Goal: Task Accomplishment & Management: Complete application form

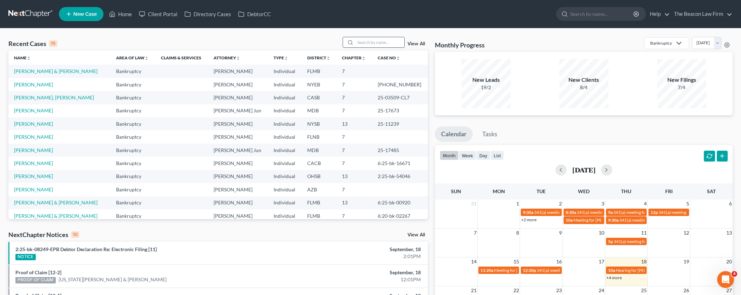
click at [366, 42] on input "search" at bounding box center [379, 42] width 49 height 10
paste input "[PERSON_NAME]"
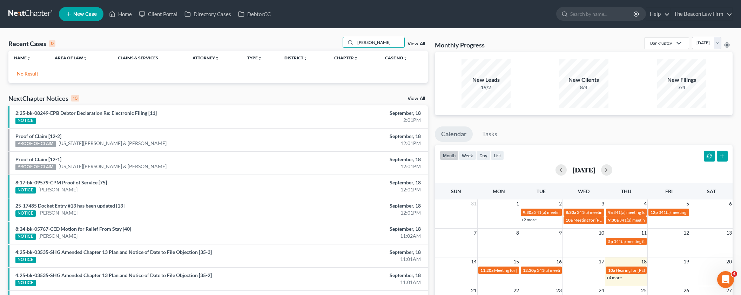
type input "[PERSON_NAME]"
click at [94, 14] on span "New Case" at bounding box center [84, 14] width 23 height 5
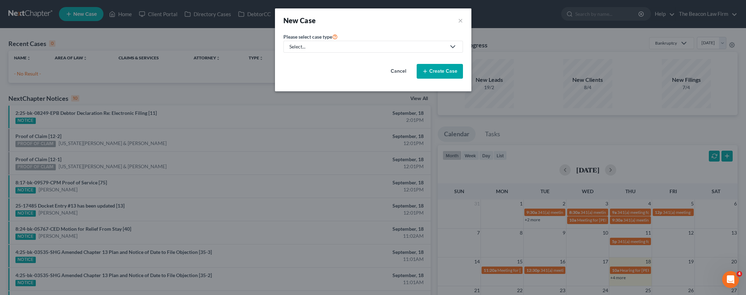
click at [308, 48] on div "Select..." at bounding box center [367, 46] width 156 height 7
click at [307, 61] on div "Bankruptcy" at bounding box center [302, 60] width 25 height 7
select select "15"
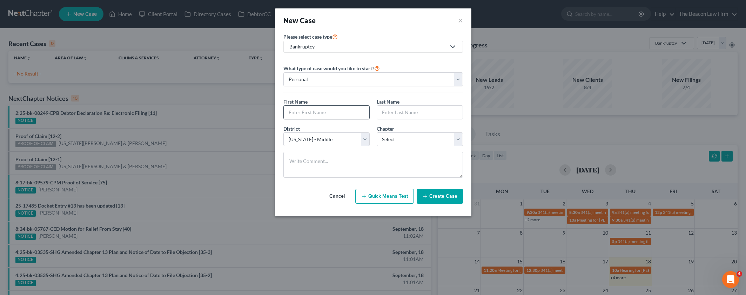
paste input "[PERSON_NAME]"
type input "[PERSON_NAME]"
paste input "[PERSON_NAME]"
drag, startPoint x: 403, startPoint y: 112, endPoint x: 371, endPoint y: 113, distance: 32.0
click at [371, 113] on div "First Name * [PERSON_NAME] Last Name * [PERSON_NAME]" at bounding box center [373, 111] width 187 height 27
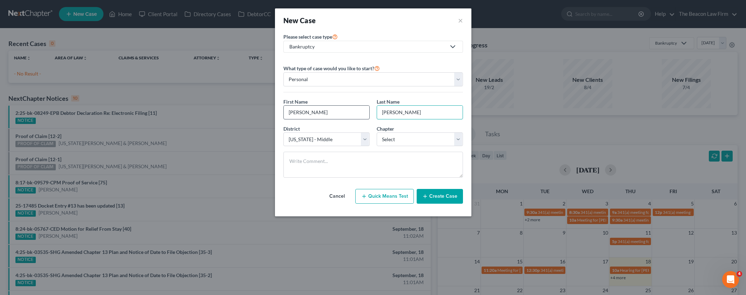
type input "[PERSON_NAME]"
drag, startPoint x: 349, startPoint y: 113, endPoint x: 310, endPoint y: 113, distance: 39.3
click at [310, 113] on input "[PERSON_NAME]" at bounding box center [327, 112] width 86 height 13
type input "[PERSON_NAME]"
select select "51"
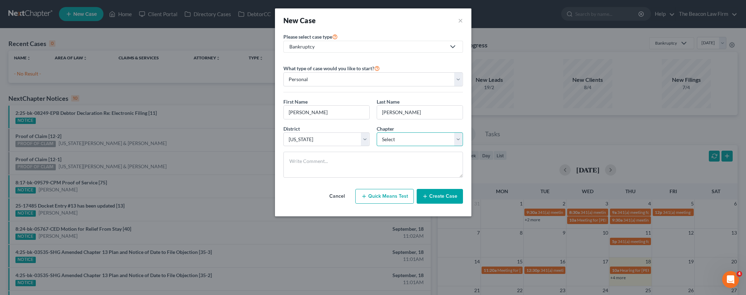
select select "0"
click at [436, 194] on button "Create Case" at bounding box center [440, 196] width 46 height 15
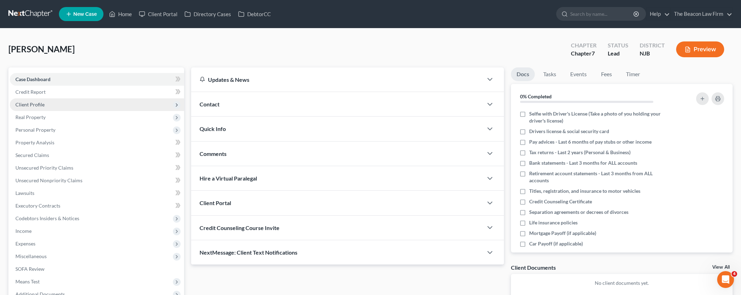
click at [31, 106] on span "Client Profile" at bounding box center [29, 104] width 29 height 6
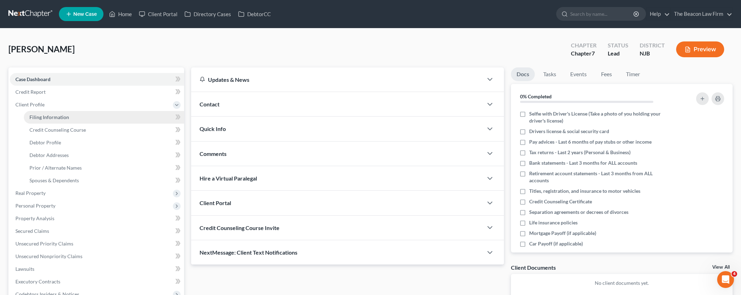
click at [39, 120] on span "Filing Information" at bounding box center [49, 117] width 40 height 6
select select "1"
select select "0"
select select "51"
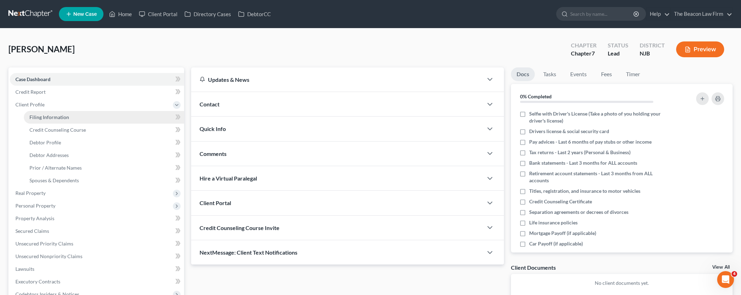
select select "33"
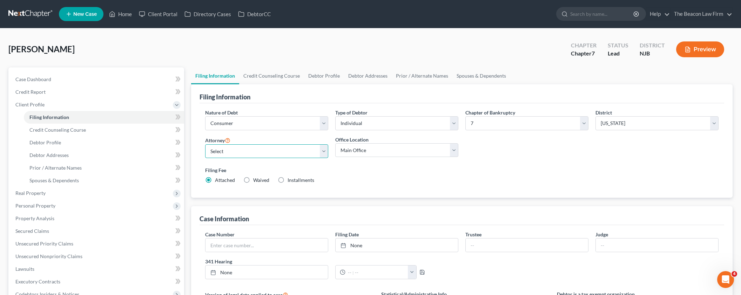
select select "18"
select select "11"
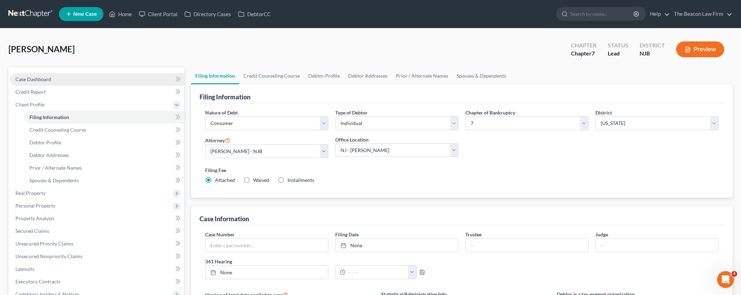
click at [36, 82] on link "Case Dashboard" at bounding box center [97, 79] width 174 height 13
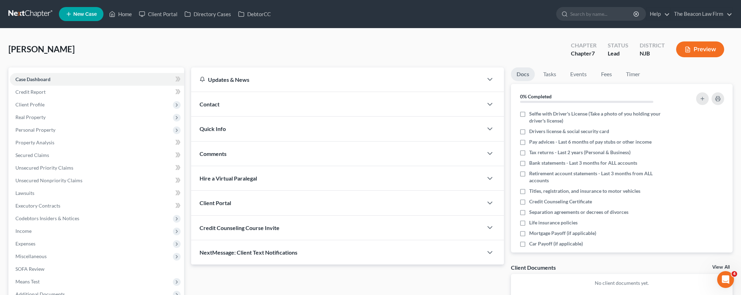
click at [225, 154] on span "Comments" at bounding box center [213, 153] width 27 height 7
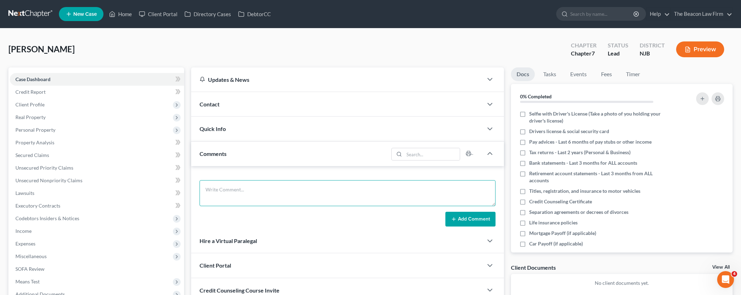
click at [234, 196] on textarea at bounding box center [348, 193] width 296 height 26
click at [318, 207] on form "Add Comment" at bounding box center [348, 203] width 296 height 46
click at [310, 194] on textarea at bounding box center [348, 193] width 296 height 26
paste textarea "Sent potential client notification email correspondence to Attorney [PERSON_NAM…"
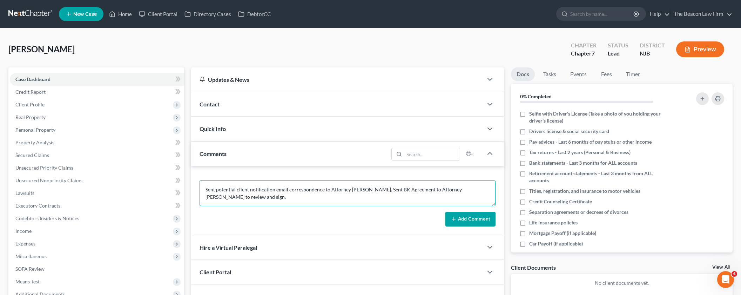
click at [358, 188] on textarea "Sent potential client notification email correspondence to Attorney [PERSON_NAM…" at bounding box center [348, 193] width 296 height 26
click at [442, 190] on textarea "Sent potential client notification email correspondence to Attorney [PERSON_NAM…" at bounding box center [348, 193] width 296 height 26
click at [443, 189] on textarea "Sent potential client notification email correspondence to Attorney [PERSON_NAM…" at bounding box center [348, 193] width 296 height 26
paste textarea "Gavzy"
type textarea "Sent potential client notification email correspondence to Attorney [PERSON_NAM…"
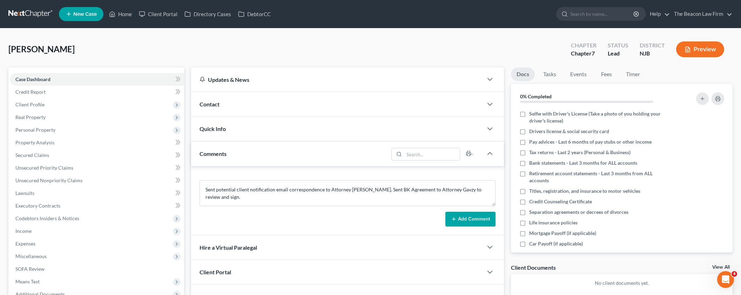
click at [470, 220] on button "Add Comment" at bounding box center [470, 218] width 50 height 15
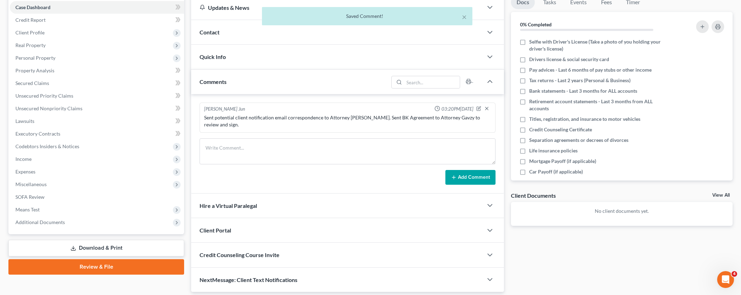
scroll to position [88, 0]
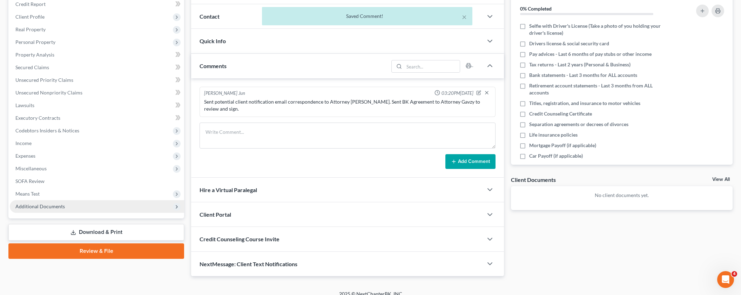
click at [57, 207] on span "Additional Documents" at bounding box center [39, 206] width 49 height 6
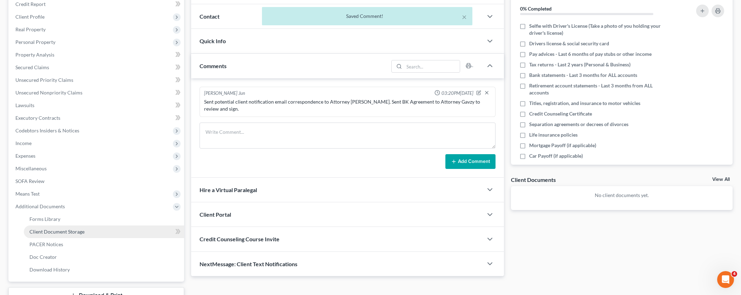
click at [66, 231] on span "Client Document Storage" at bounding box center [56, 231] width 55 height 6
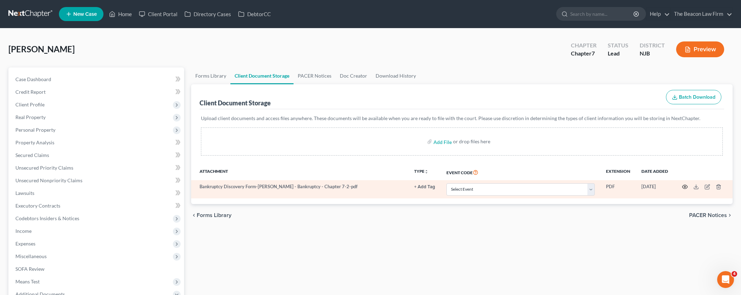
click at [685, 185] on icon "button" at bounding box center [685, 187] width 5 height 4
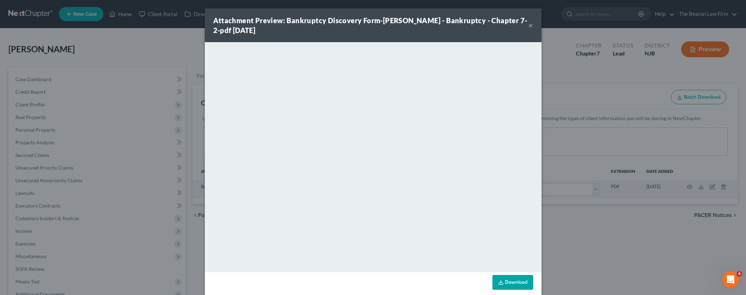
click at [528, 24] on button "×" at bounding box center [530, 25] width 5 height 8
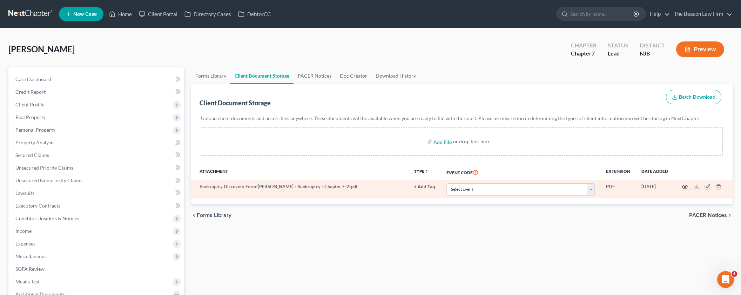
click at [684, 185] on icon "button" at bounding box center [685, 187] width 6 height 6
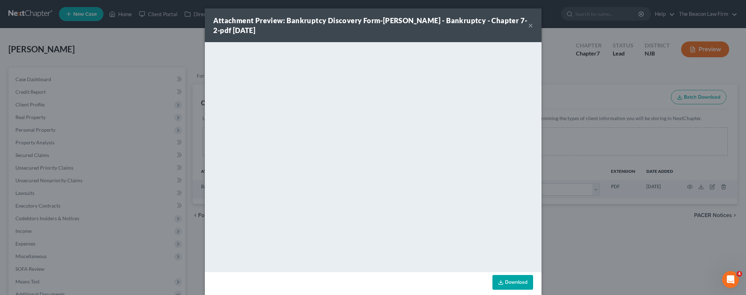
click at [530, 26] on button "×" at bounding box center [530, 25] width 5 height 8
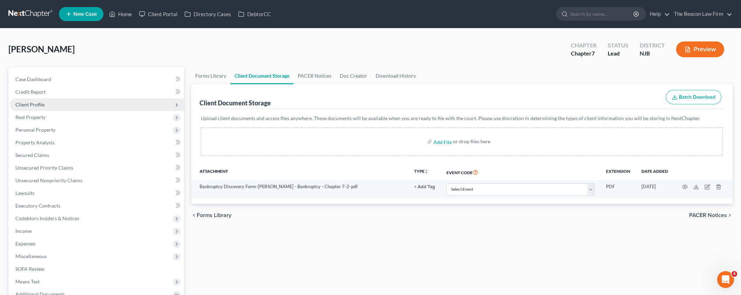
click at [36, 103] on span "Client Profile" at bounding box center [29, 104] width 29 height 6
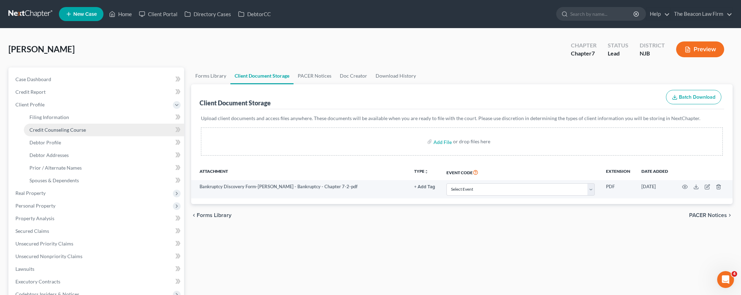
drag, startPoint x: 42, startPoint y: 116, endPoint x: 117, endPoint y: 130, distance: 76.6
click at [42, 116] on span "Filing Information" at bounding box center [49, 117] width 40 height 6
select select "1"
select select "0"
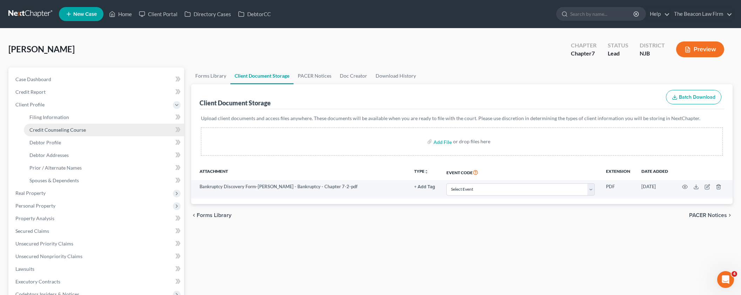
select select "51"
select select "18"
select select "11"
select select "33"
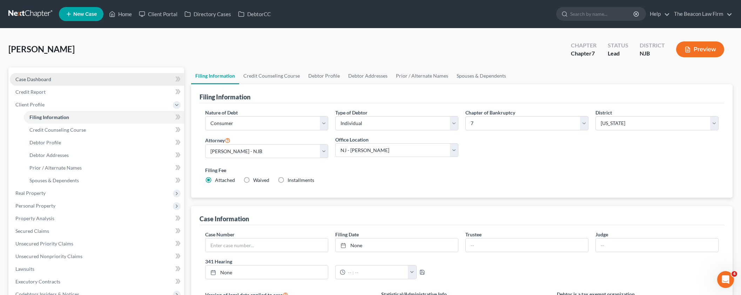
click at [38, 80] on span "Case Dashboard" at bounding box center [33, 79] width 36 height 6
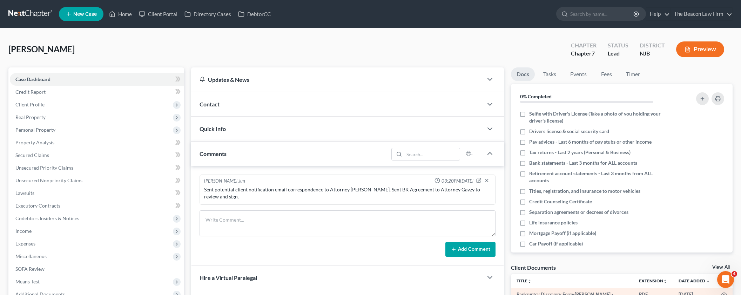
scroll to position [88, 0]
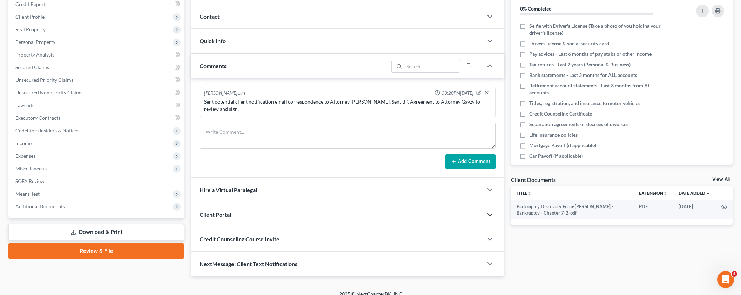
click at [489, 210] on icon "button" at bounding box center [490, 214] width 8 height 8
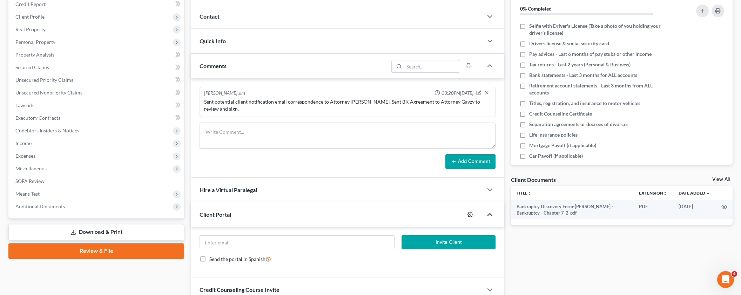
click at [469, 211] on icon "button" at bounding box center [471, 214] width 6 height 6
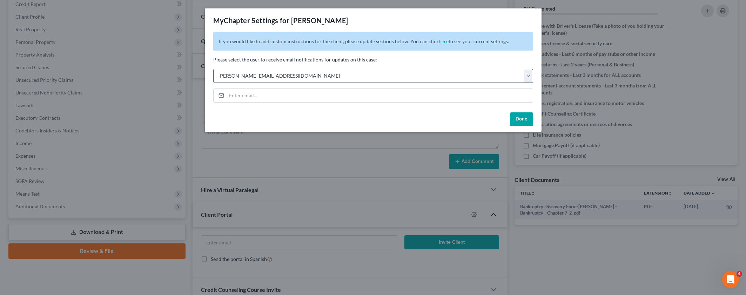
drag, startPoint x: 522, startPoint y: 115, endPoint x: 529, endPoint y: 78, distance: 37.4
click at [529, 78] on div "MyChapter Settings for [PERSON_NAME] If you would like to add custom instructio…" at bounding box center [373, 69] width 337 height 123
select select "11"
click at [523, 119] on button "Done" at bounding box center [521, 119] width 23 height 14
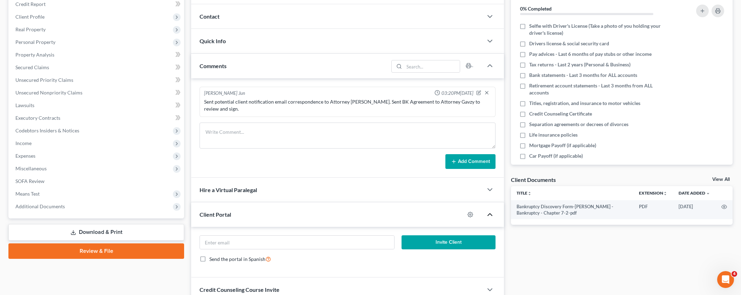
scroll to position [0, 0]
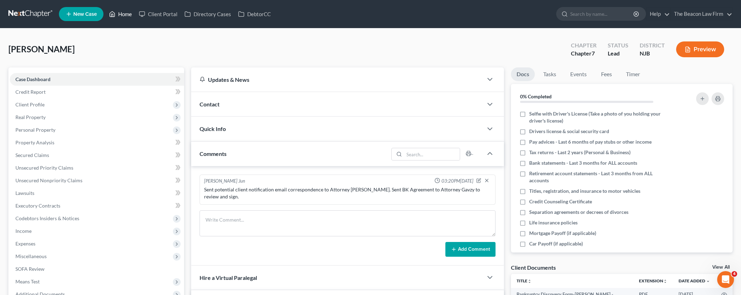
click at [127, 12] on link "Home" at bounding box center [121, 14] width 30 height 13
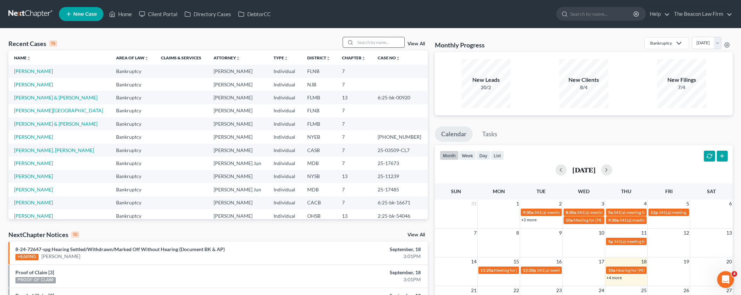
click at [363, 41] on input "search" at bounding box center [379, 42] width 49 height 10
paste input "[PERSON_NAME] ("
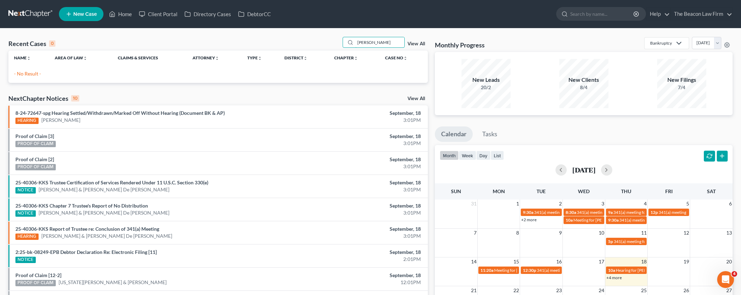
type input "[PERSON_NAME]"
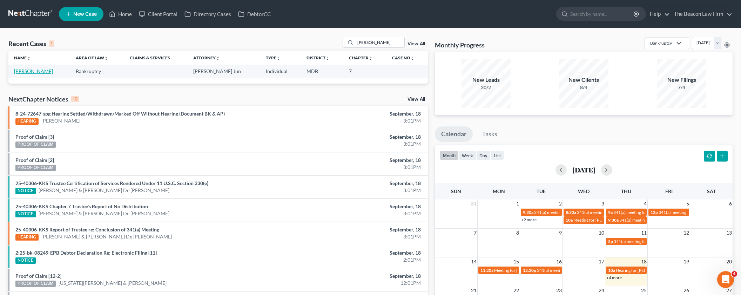
click at [35, 68] on td "[PERSON_NAME]" at bounding box center [39, 71] width 62 height 13
drag, startPoint x: 34, startPoint y: 70, endPoint x: 48, endPoint y: 68, distance: 14.2
click at [34, 70] on link "[PERSON_NAME]" at bounding box center [33, 71] width 39 height 6
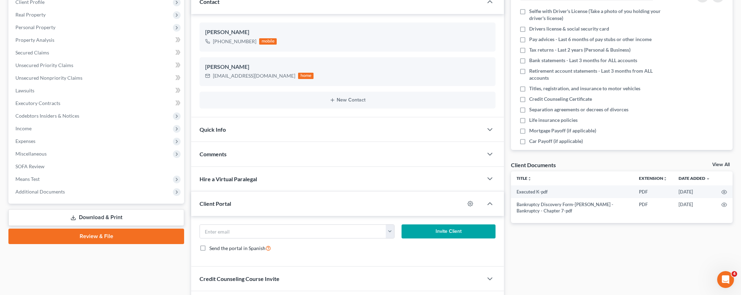
scroll to position [114, 0]
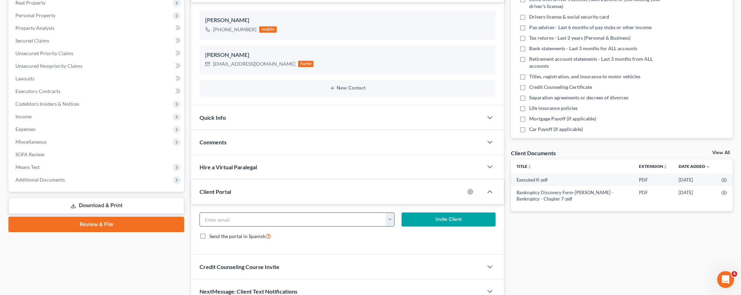
drag, startPoint x: 236, startPoint y: 217, endPoint x: 287, endPoint y: 212, distance: 50.8
click at [237, 217] on input "email" at bounding box center [293, 219] width 186 height 13
paste input "[EMAIL_ADDRESS][DOMAIN_NAME]"
type input "[EMAIL_ADDRESS][DOMAIN_NAME]"
click at [471, 191] on icon "button" at bounding box center [471, 192] width 6 height 6
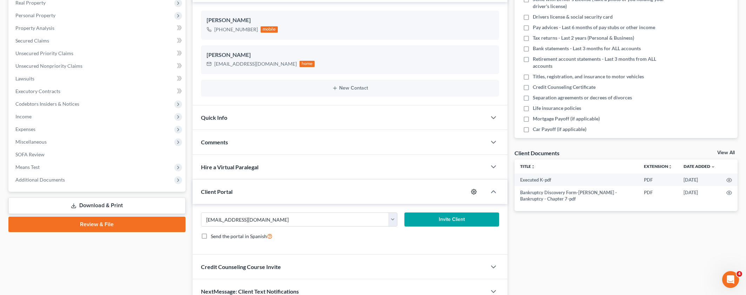
select select "1"
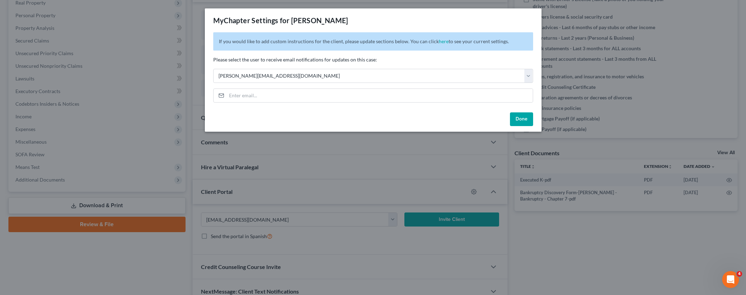
click at [520, 117] on button "Done" at bounding box center [521, 119] width 23 height 14
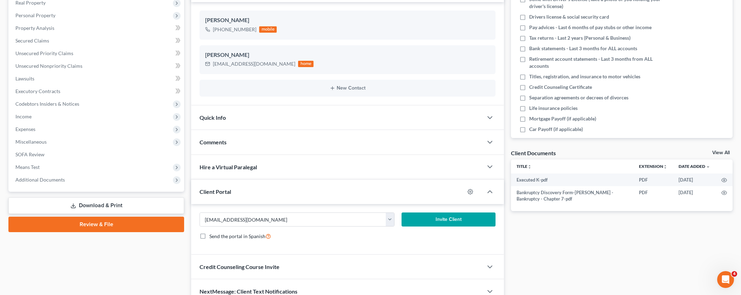
click at [440, 213] on button "Invite Client" at bounding box center [449, 219] width 94 height 14
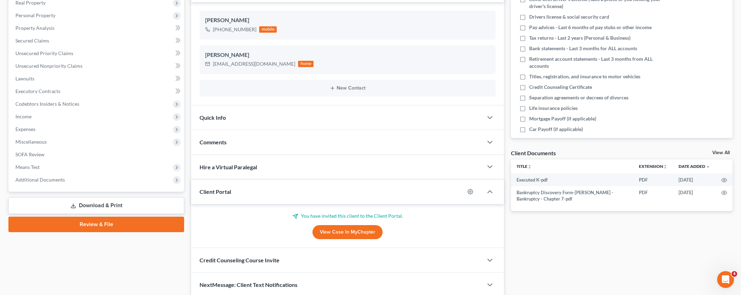
click at [220, 145] on span "Comments" at bounding box center [213, 142] width 27 height 7
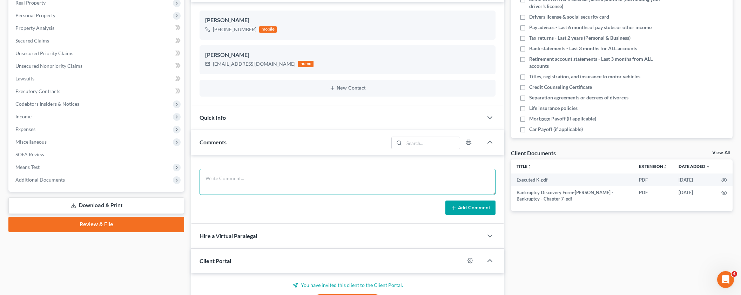
click at [248, 184] on textarea at bounding box center [348, 182] width 296 height 26
click at [223, 175] on textarea at bounding box center [348, 182] width 296 height 26
paste textarea "Client is paid in full. Sent client petition preparation email correspondence a…"
type textarea "Client is paid in full. Sent client petition preparation email correspondence a…"
click at [470, 208] on button "Add Comment" at bounding box center [470, 207] width 50 height 15
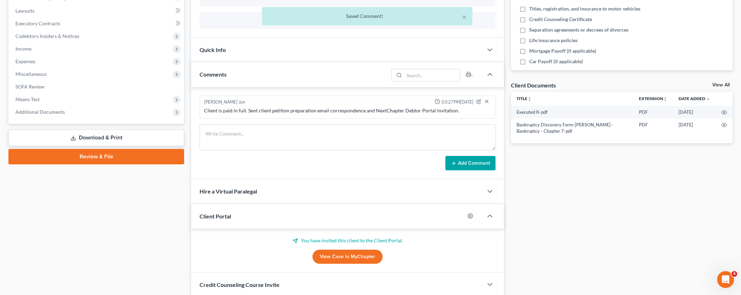
scroll to position [227, 0]
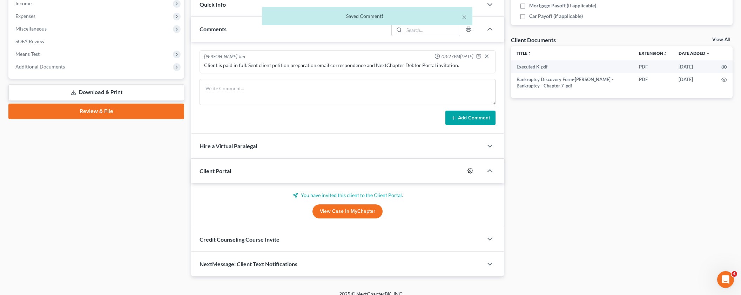
click at [468, 169] on icon "button" at bounding box center [470, 170] width 5 height 5
select select "1"
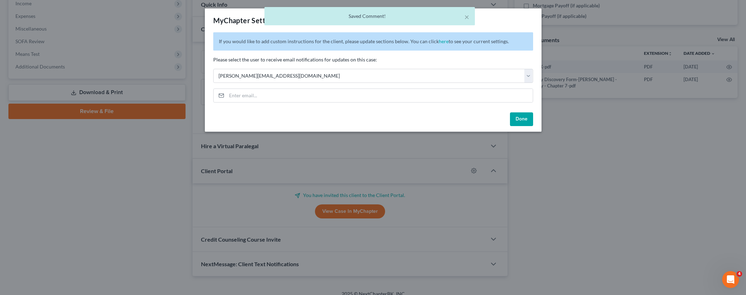
click at [526, 122] on button "Done" at bounding box center [521, 119] width 23 height 14
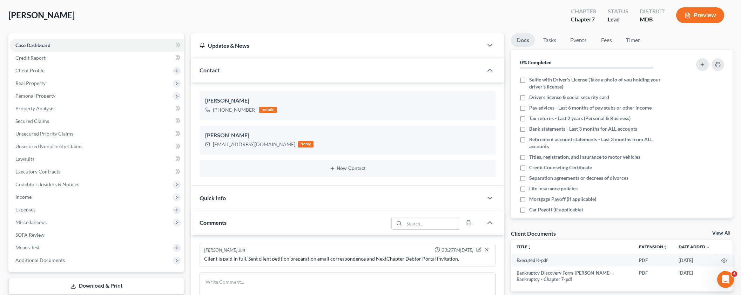
scroll to position [0, 0]
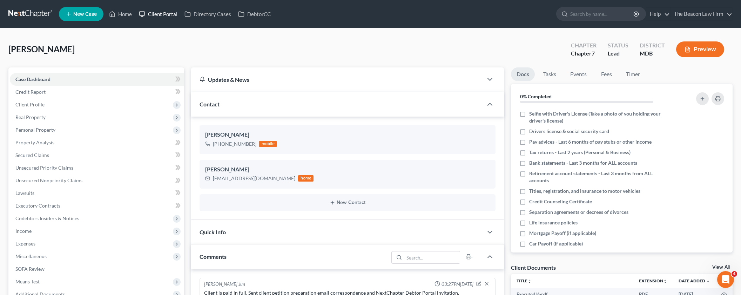
click at [153, 14] on link "Client Portal" at bounding box center [158, 14] width 46 height 13
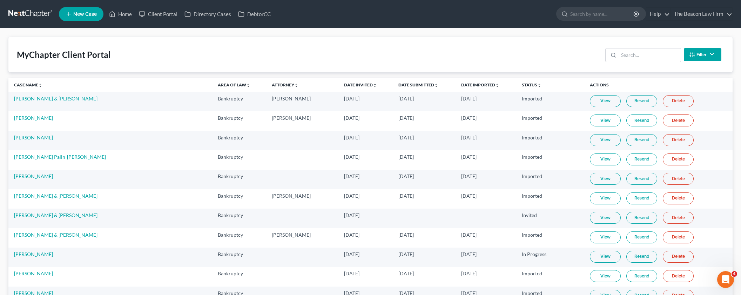
click at [344, 85] on link "Date Invited unfold_more expand_more expand_less" at bounding box center [360, 84] width 33 height 5
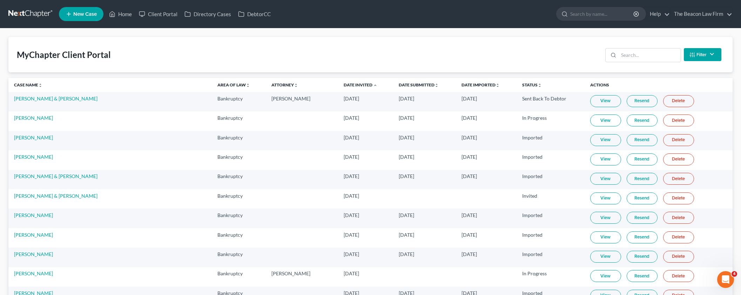
drag, startPoint x: 319, startPoint y: 85, endPoint x: 629, endPoint y: 119, distance: 312.0
click at [344, 85] on link "Date Invited unfold_more expand_more expand_less" at bounding box center [361, 84] width 34 height 5
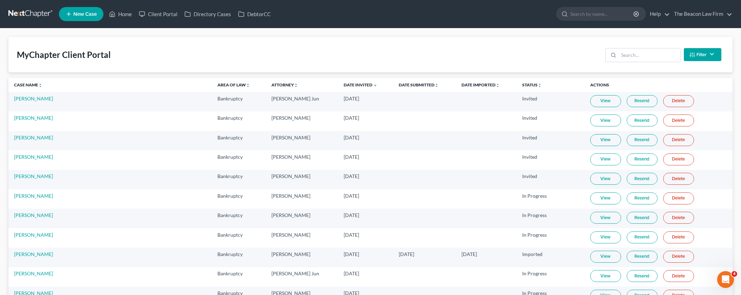
click at [629, 98] on link "Resend" at bounding box center [642, 101] width 31 height 12
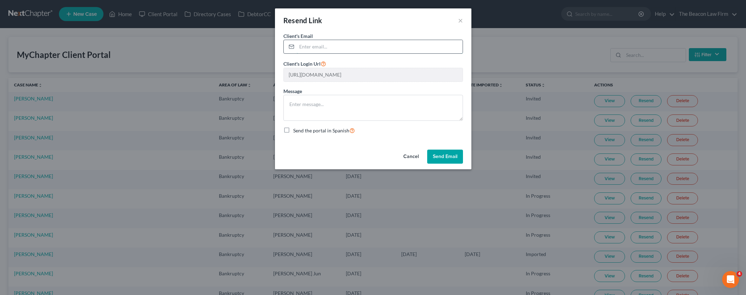
click at [311, 47] on input "email" at bounding box center [380, 46] width 166 height 13
paste input "[EMAIL_ADDRESS][DOMAIN_NAME]"
type input "[EMAIL_ADDRESS][DOMAIN_NAME]"
click at [435, 152] on button "Send Email" at bounding box center [445, 156] width 36 height 14
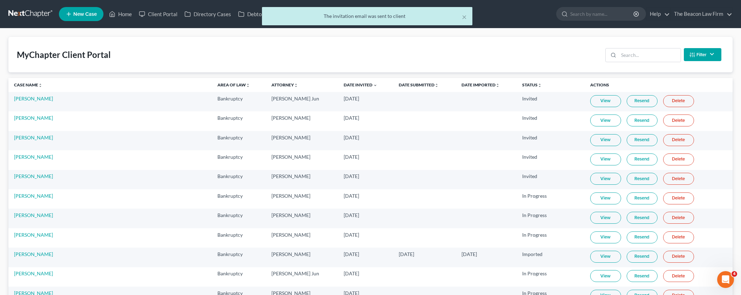
click at [630, 104] on link "Resend" at bounding box center [642, 101] width 31 height 12
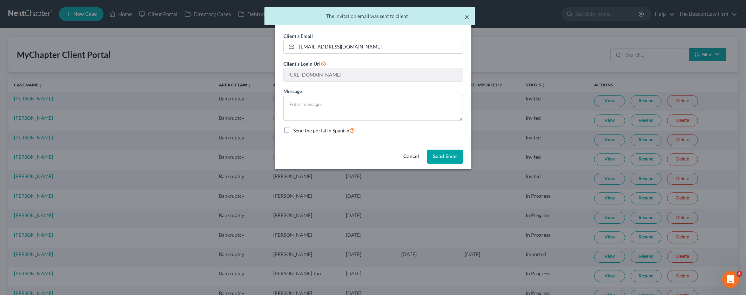
click at [466, 16] on button "×" at bounding box center [466, 17] width 5 height 8
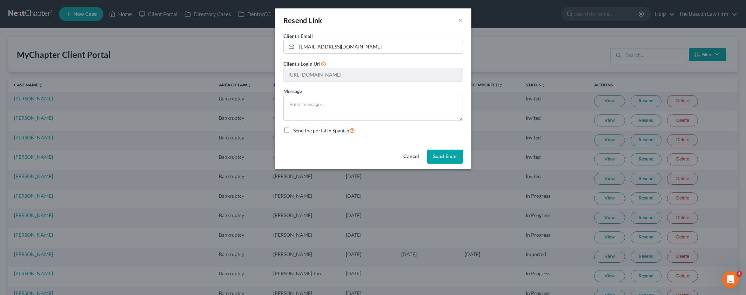
click at [407, 155] on button "Cancel" at bounding box center [411, 156] width 27 height 14
